Goal: Task Accomplishment & Management: Manage account settings

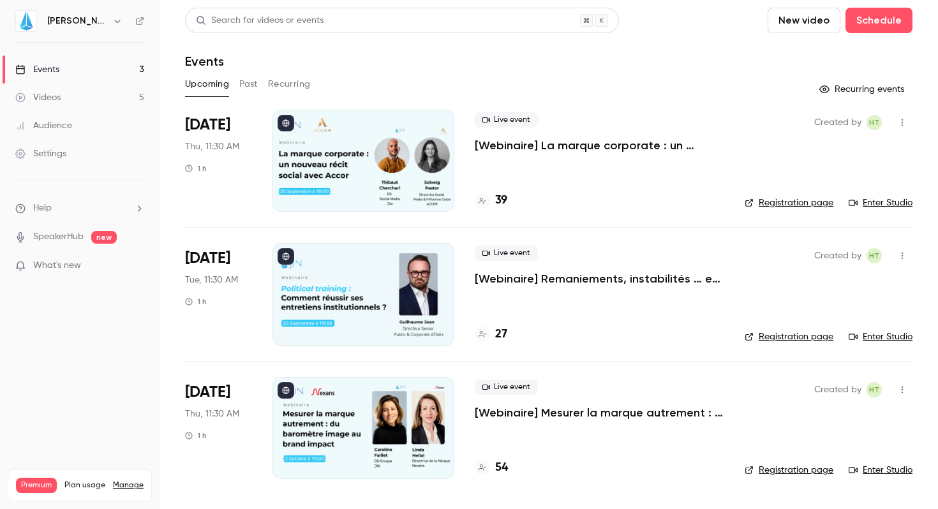
click at [812, 17] on button "New video" at bounding box center [803, 21] width 73 height 26
click at [801, 52] on div at bounding box center [792, 55] width 20 height 10
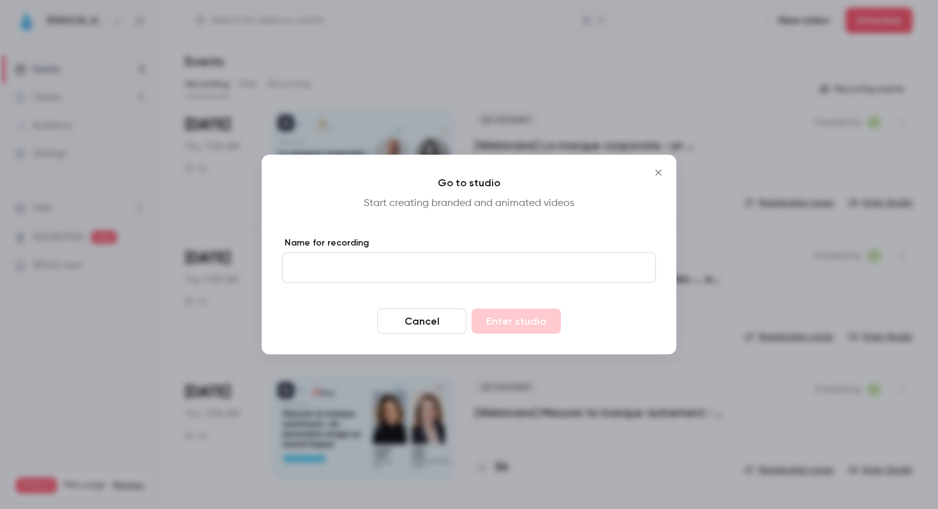
click at [345, 247] on label "Name for recording" at bounding box center [469, 243] width 374 height 13
click at [345, 253] on input "Name for recording" at bounding box center [469, 268] width 374 height 31
type input "**********"
click at [514, 328] on button "Enter studio" at bounding box center [515, 322] width 89 height 26
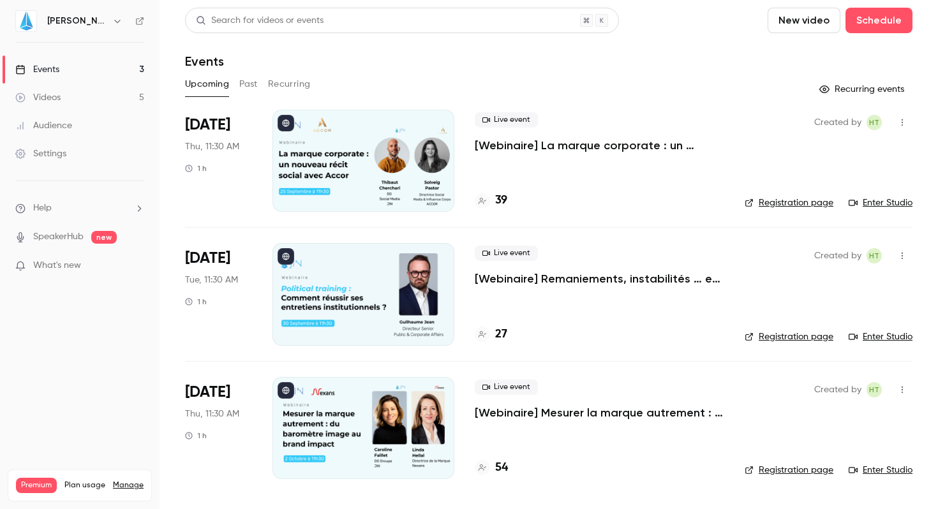
click at [38, 101] on div "Videos" at bounding box center [37, 97] width 45 height 13
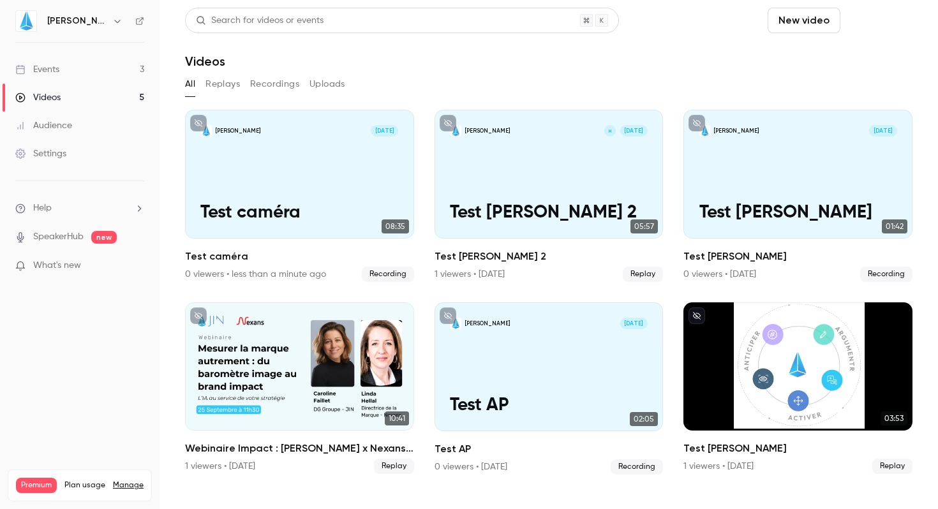
click at [867, 24] on button "Schedule" at bounding box center [878, 21] width 67 height 26
click at [840, 63] on li "One time event" at bounding box center [843, 55] width 138 height 33
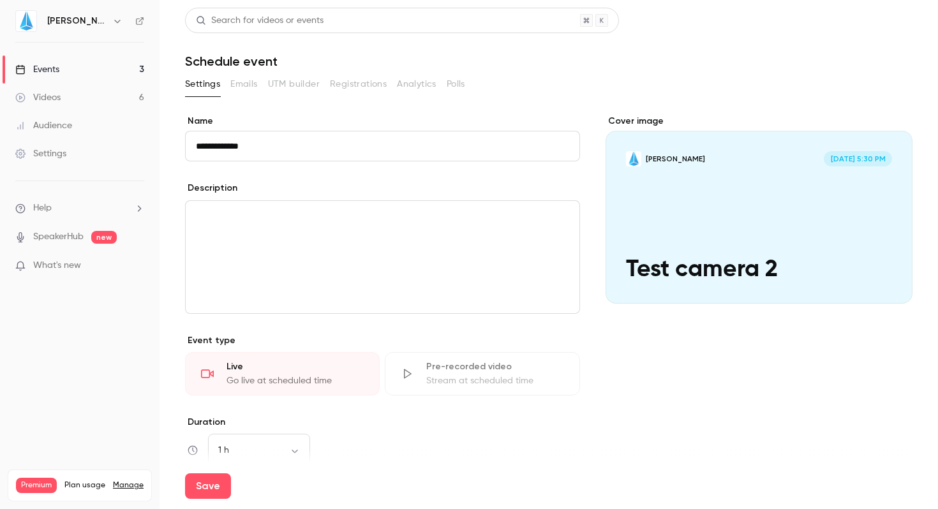
type input "**********"
click at [255, 229] on div "editor" at bounding box center [383, 257] width 394 height 112
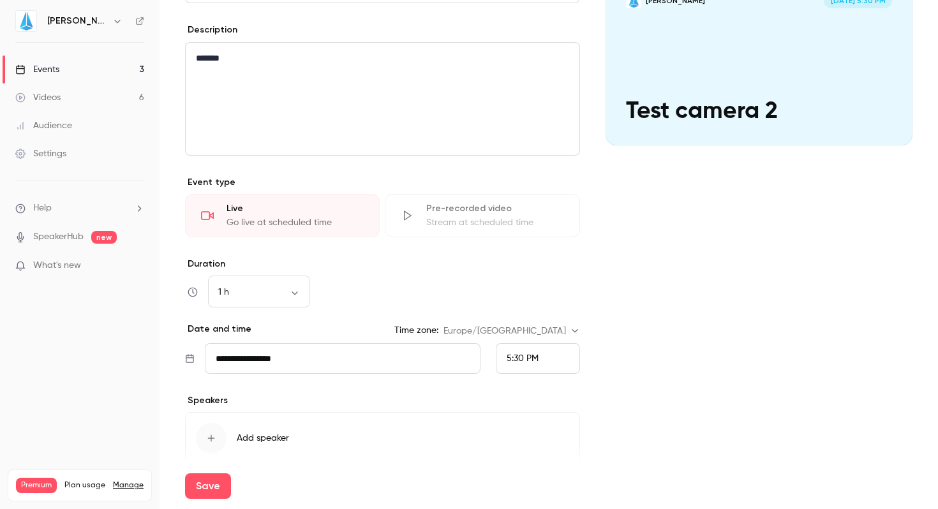
scroll to position [162, 0]
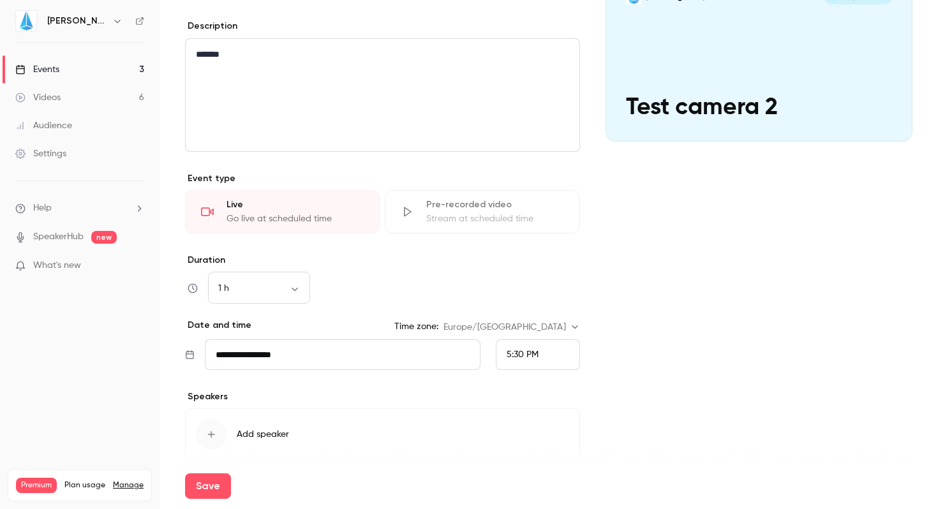
click at [500, 359] on div "5:30 PM" at bounding box center [538, 354] width 84 height 31
click at [520, 298] on span "6:00 PM" at bounding box center [518, 294] width 34 height 9
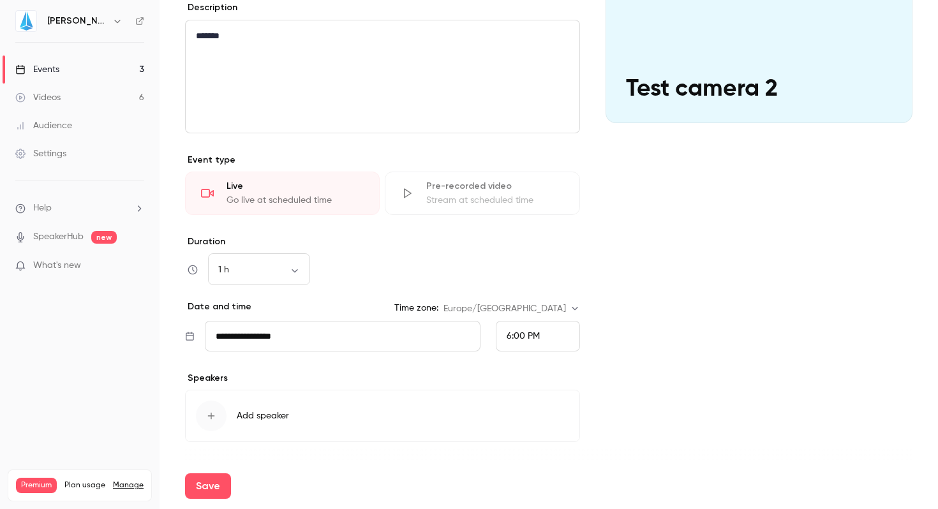
scroll to position [216, 0]
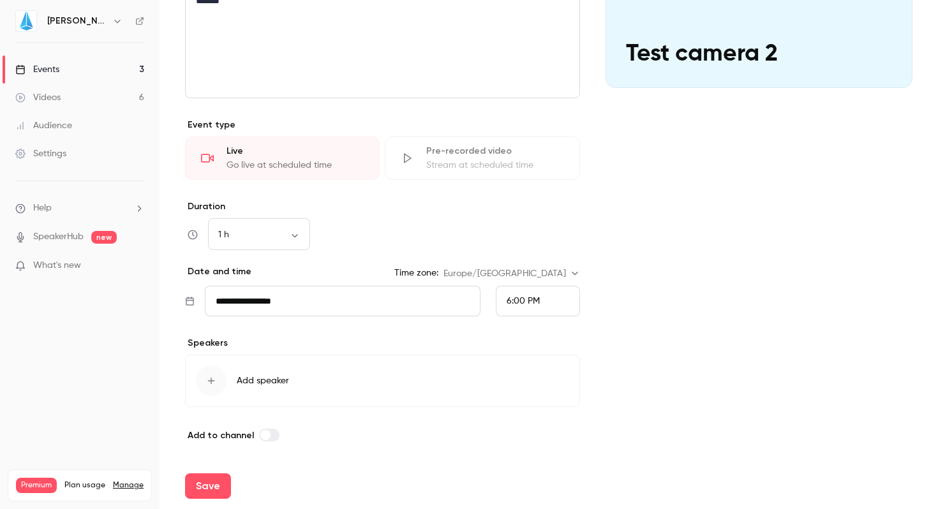
click at [214, 376] on icon "button" at bounding box center [211, 381] width 10 height 10
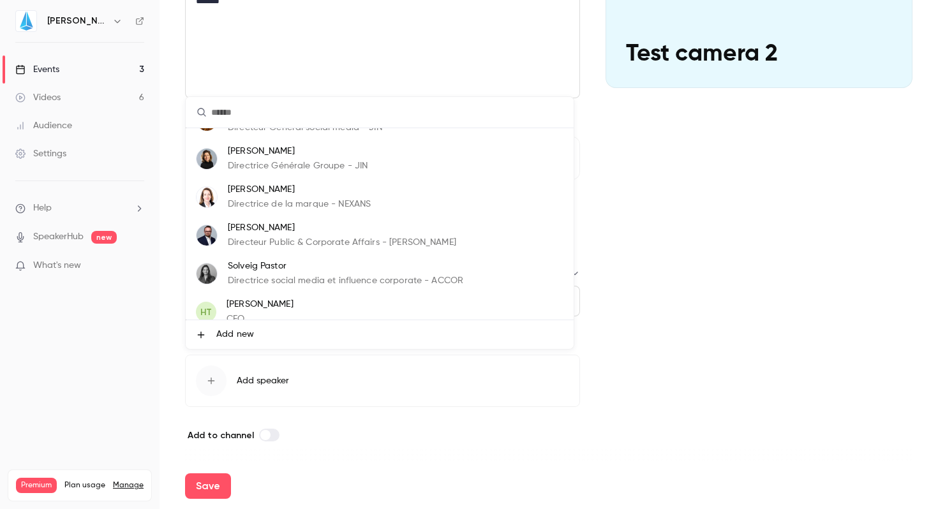
scroll to position [38, 0]
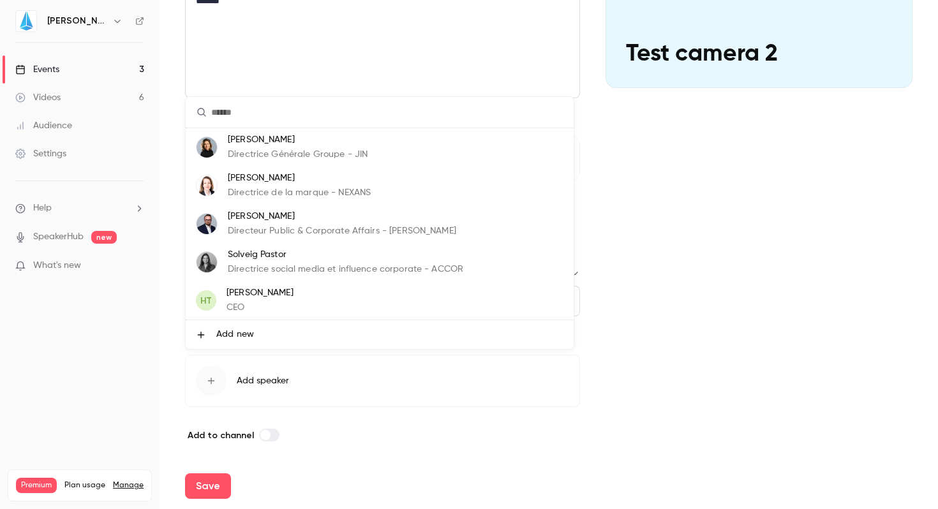
click at [229, 300] on div "Hugo Tauzin CEO" at bounding box center [259, 300] width 67 height 28
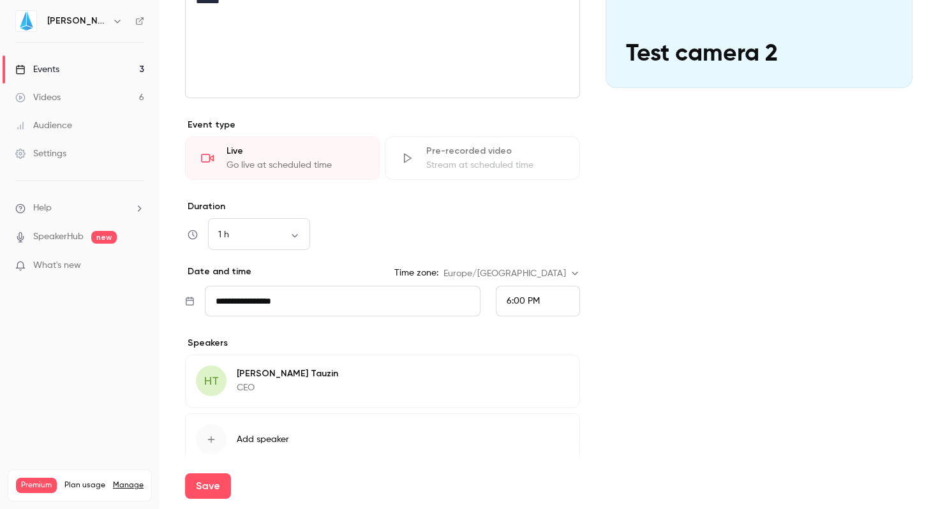
scroll to position [0, 0]
click at [523, 376] on button "Edit" at bounding box center [546, 376] width 47 height 20
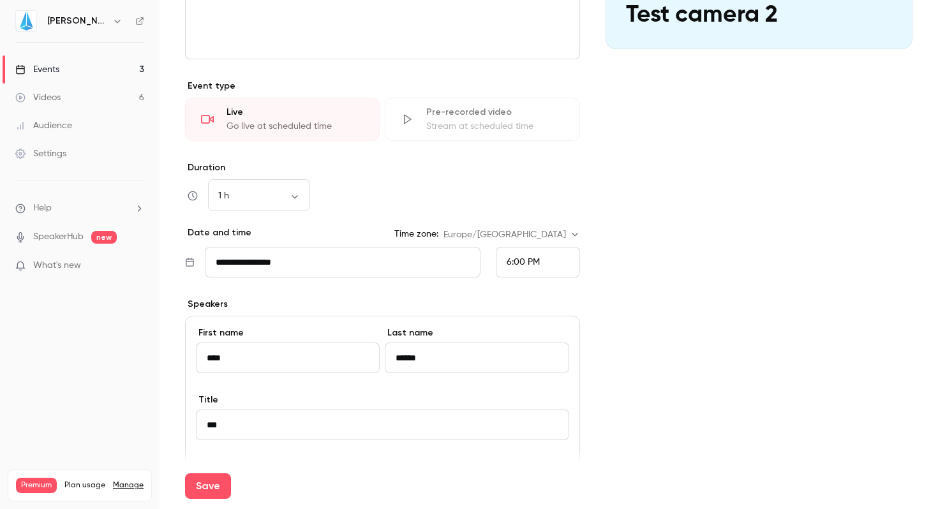
scroll to position [285, 0]
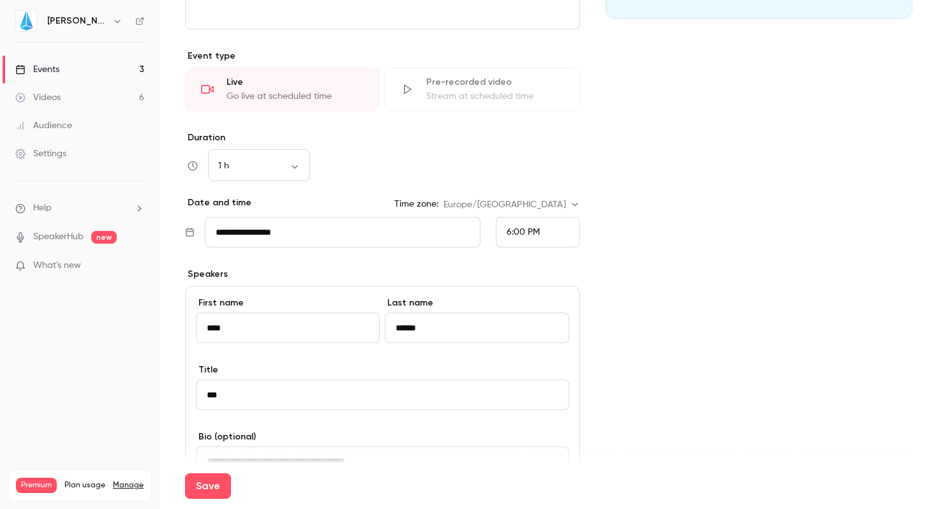
click at [267, 389] on input "***" at bounding box center [382, 395] width 373 height 31
type input "*********"
click at [185, 473] on button "Save" at bounding box center [208, 486] width 46 height 26
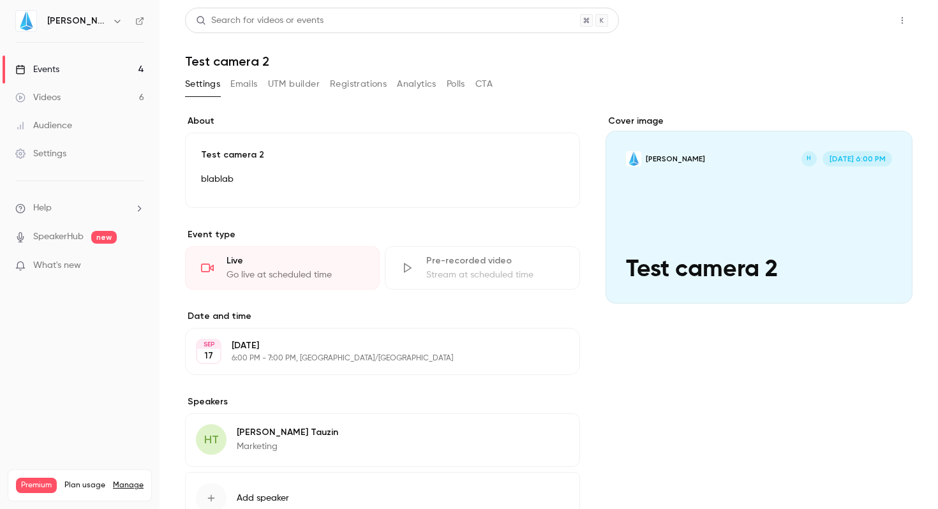
click at [849, 20] on button "Share" at bounding box center [856, 21] width 50 height 26
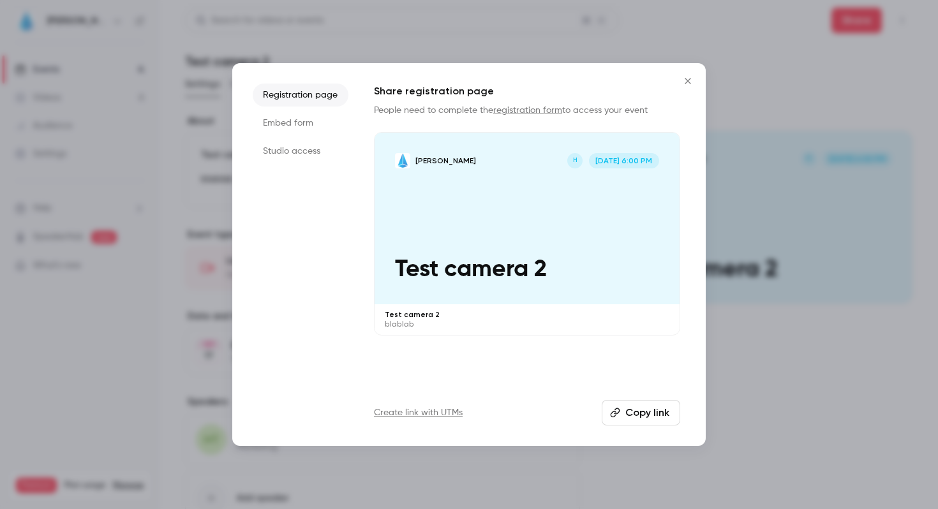
click at [634, 417] on button "Copy link" at bounding box center [641, 413] width 78 height 26
click at [683, 78] on icon "Close" at bounding box center [687, 81] width 15 height 10
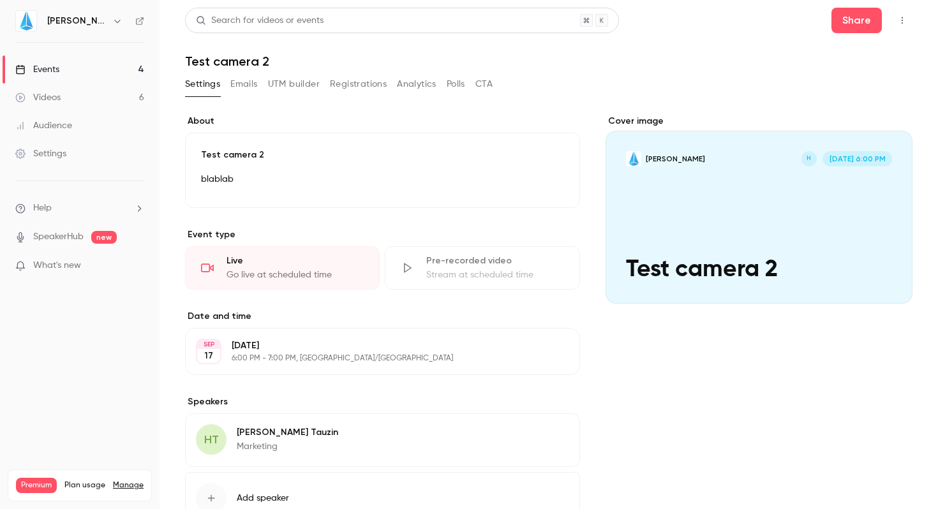
click at [886, 10] on div "Share" at bounding box center [871, 21] width 81 height 26
click at [892, 15] on button "button" at bounding box center [902, 20] width 20 height 20
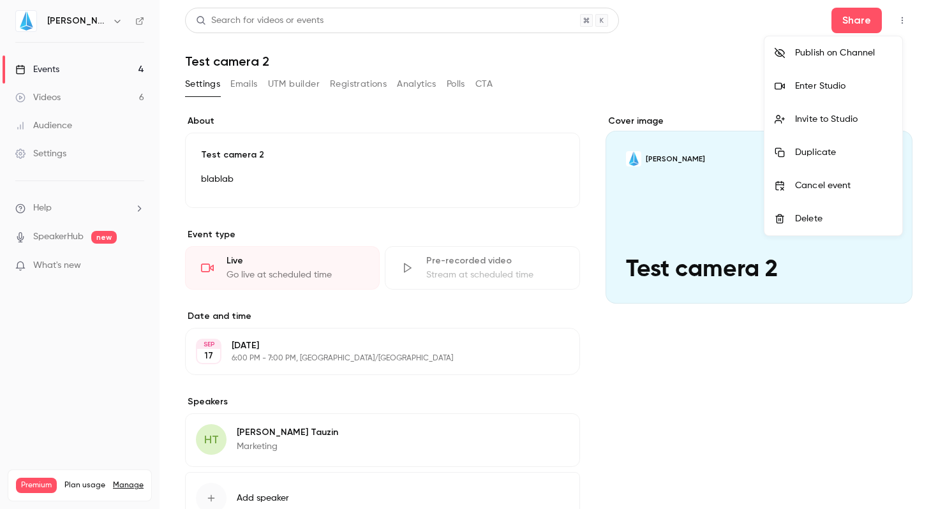
click at [797, 87] on div "Enter Studio" at bounding box center [843, 86] width 97 height 13
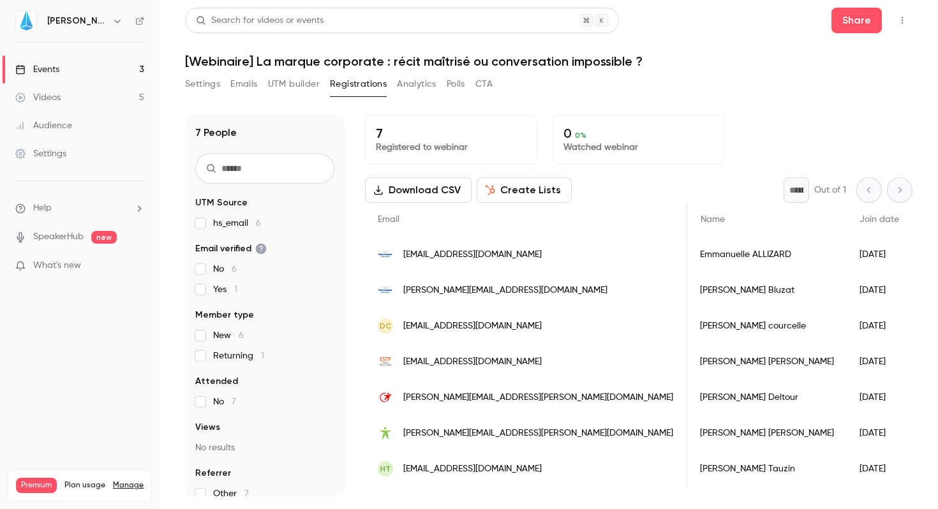
scroll to position [0, 269]
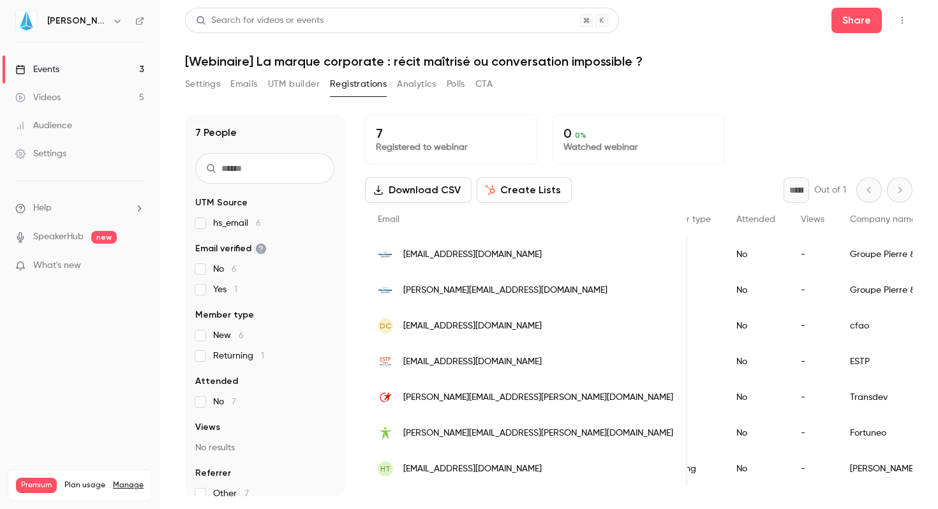
click at [36, 64] on div "Events" at bounding box center [37, 69] width 44 height 13
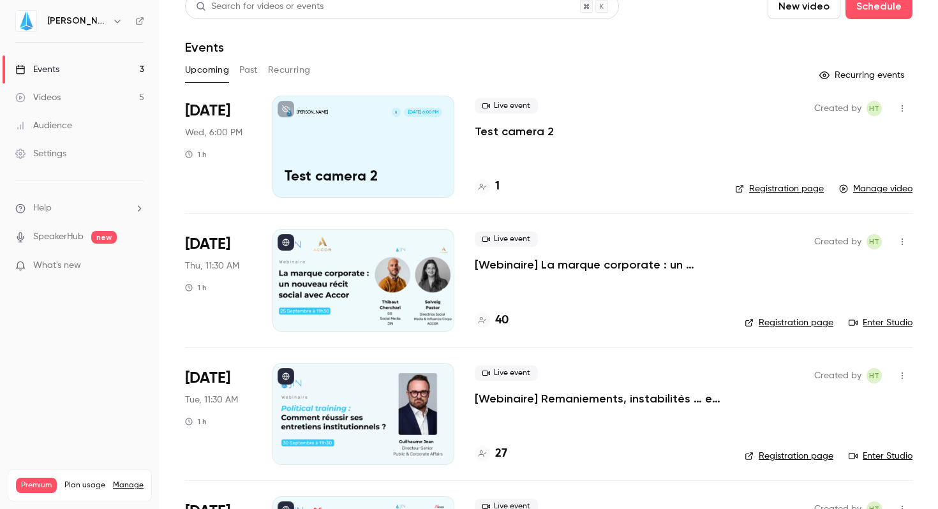
scroll to position [16, 0]
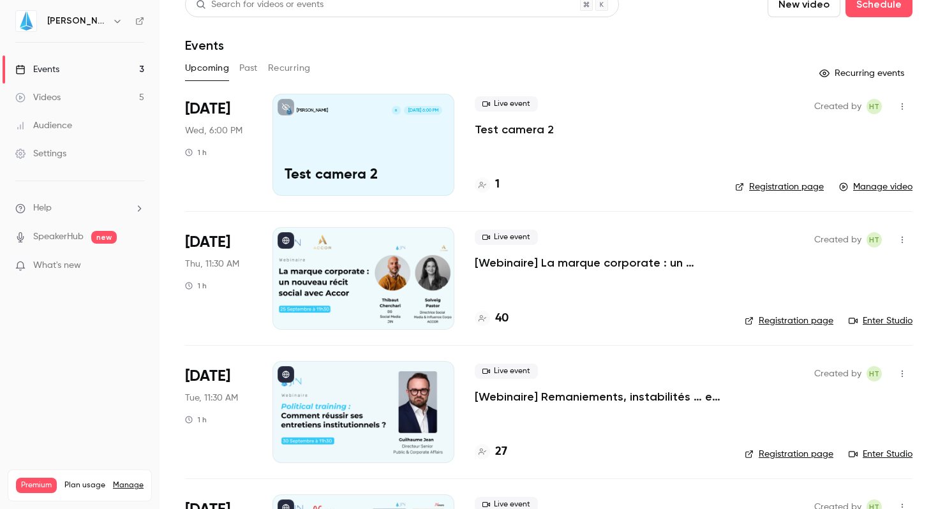
click at [897, 105] on icon "button" at bounding box center [902, 106] width 10 height 9
click at [817, 233] on div "Delete" at bounding box center [843, 238] width 97 height 13
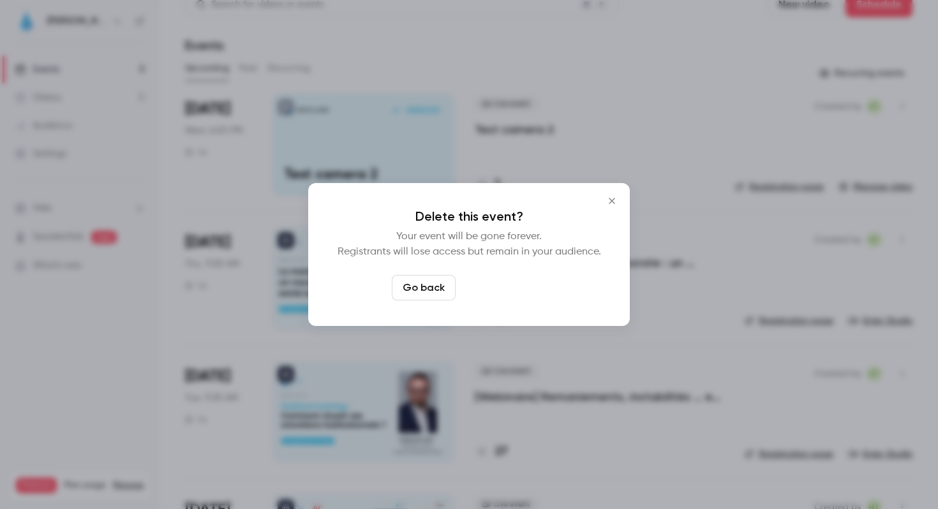
click at [498, 284] on button "Delete event" at bounding box center [503, 288] width 85 height 26
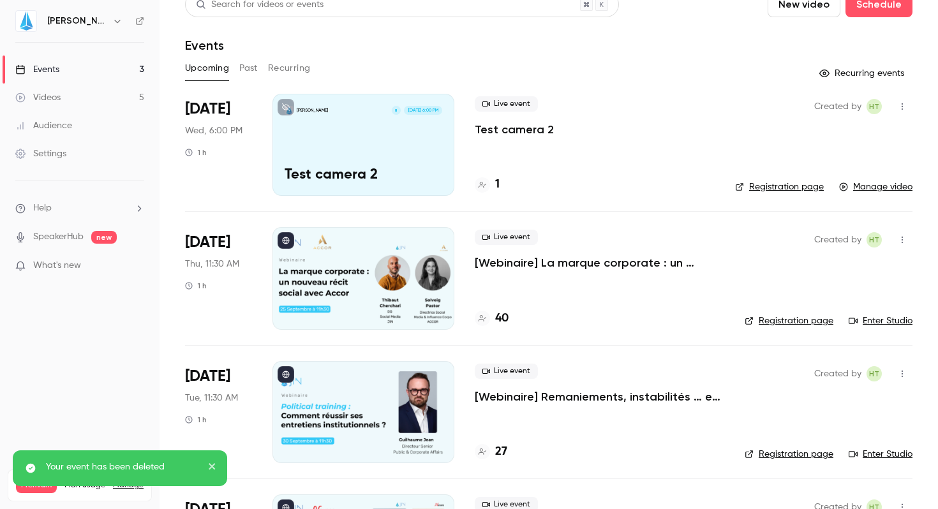
scroll to position [0, 0]
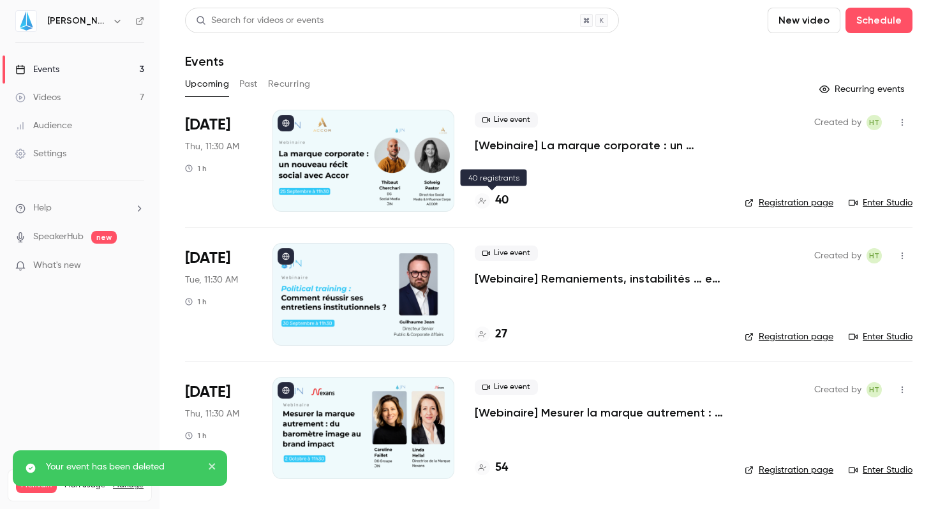
click at [484, 195] on div at bounding box center [482, 200] width 15 height 15
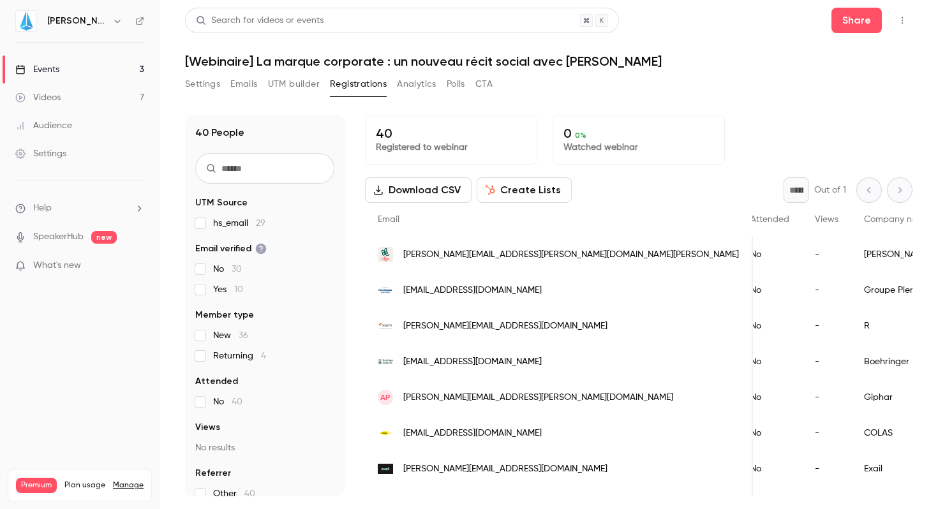
click at [86, 66] on link "Events 3" at bounding box center [79, 70] width 159 height 28
